Goal: Task Accomplishment & Management: Use online tool/utility

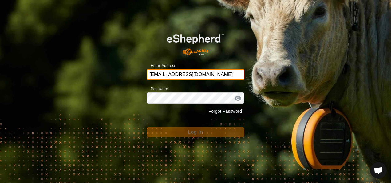
click at [204, 75] on input "[EMAIL_ADDRESS][DOMAIN_NAME]" at bounding box center [196, 74] width 98 height 11
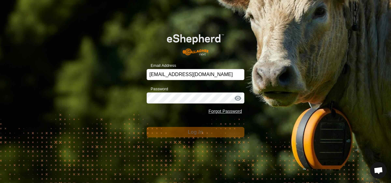
click at [267, 97] on div "Email Address [EMAIL_ADDRESS][DOMAIN_NAME] Password Forgot Password Log In" at bounding box center [195, 91] width 391 height 183
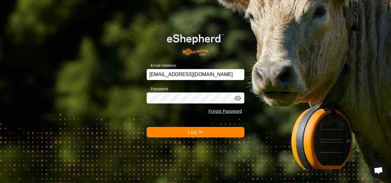
click at [207, 132] on button "Log In" at bounding box center [196, 132] width 98 height 10
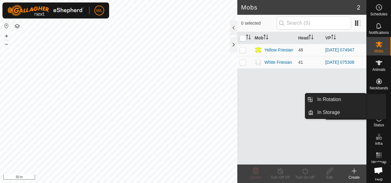
click at [378, 100] on icon at bounding box center [379, 100] width 6 height 6
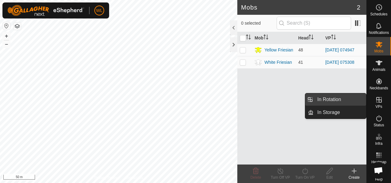
click at [350, 100] on link "In Rotation" at bounding box center [340, 99] width 53 height 12
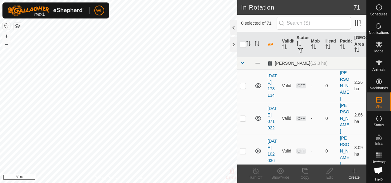
click at [357, 173] on icon at bounding box center [354, 170] width 7 height 7
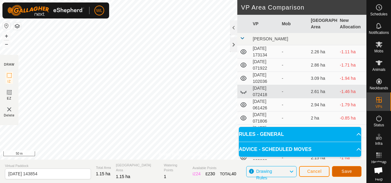
click at [344, 171] on span "Save" at bounding box center [347, 170] width 10 height 5
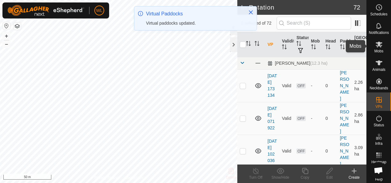
click at [377, 52] on span "Mobs" at bounding box center [378, 51] width 9 height 4
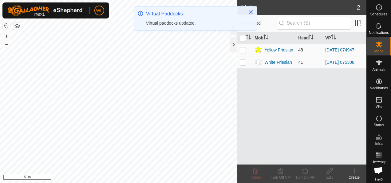
click at [242, 49] on p-checkbox at bounding box center [243, 49] width 6 height 5
checkbox input "true"
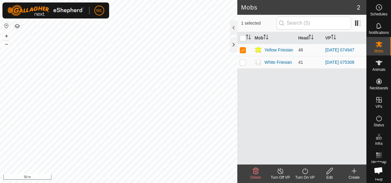
click at [302, 171] on icon at bounding box center [305, 170] width 8 height 7
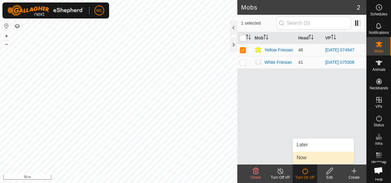
click at [308, 159] on link "Now" at bounding box center [323, 157] width 61 height 12
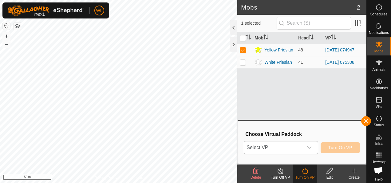
click at [301, 145] on span "Select VP" at bounding box center [273, 147] width 59 height 12
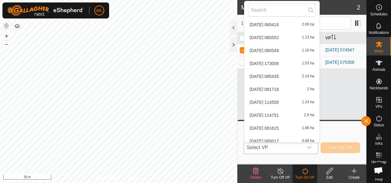
scroll to position [863, 0]
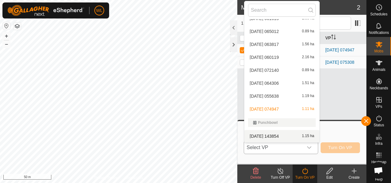
click at [288, 134] on div "2025-09-26 143854 1.15 ha" at bounding box center [282, 135] width 68 height 7
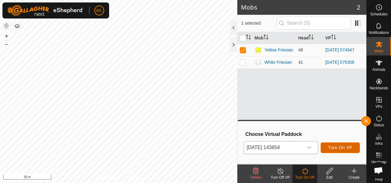
click at [326, 146] on button "Turn On VP" at bounding box center [340, 147] width 39 height 11
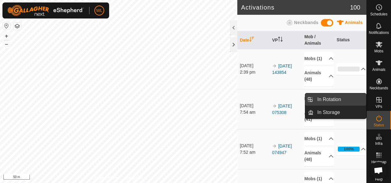
click at [355, 98] on link "In Rotation" at bounding box center [340, 99] width 53 height 12
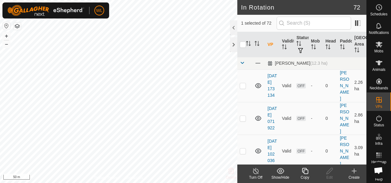
click at [354, 169] on icon at bounding box center [354, 170] width 7 height 7
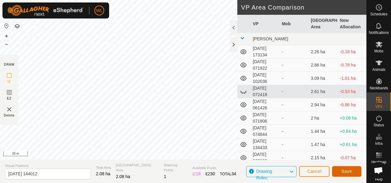
click at [339, 167] on button "Save" at bounding box center [347, 171] width 30 height 11
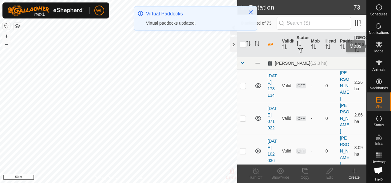
drag, startPoint x: 374, startPoint y: 49, endPoint x: 369, endPoint y: 48, distance: 5.6
click at [374, 49] on span "Mobs" at bounding box center [378, 51] width 9 height 4
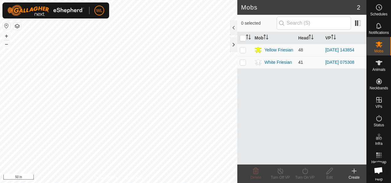
click at [244, 65] on td at bounding box center [244, 62] width 15 height 12
checkbox input "true"
click at [303, 172] on icon at bounding box center [305, 170] width 8 height 7
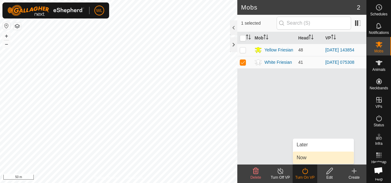
click at [303, 156] on link "Now" at bounding box center [323, 157] width 61 height 12
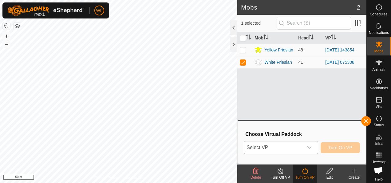
click at [313, 148] on div "dropdown trigger" at bounding box center [309, 147] width 12 height 12
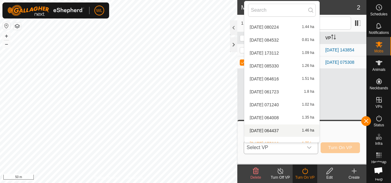
scroll to position [314, 0]
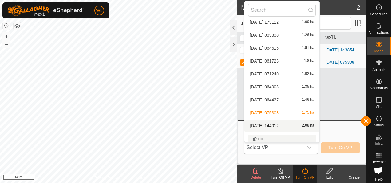
click at [273, 125] on li "2025-09-26 144012 2.08 ha" at bounding box center [281, 125] width 75 height 12
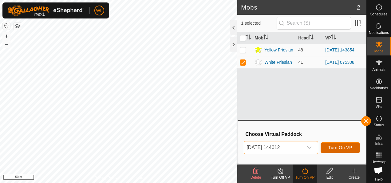
click at [337, 146] on span "Turn On VP" at bounding box center [340, 147] width 24 height 5
